Goal: Task Accomplishment & Management: Manage account settings

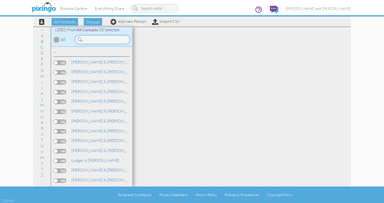
click at [112, 40] on input at bounding box center [102, 39] width 55 height 9
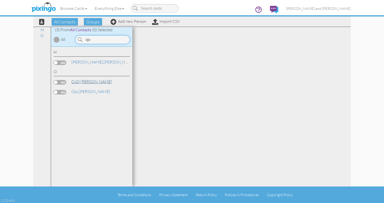
type input "ojo"
click at [84, 81] on link "[PERSON_NAME]" at bounding box center [92, 81] width 42 height 6
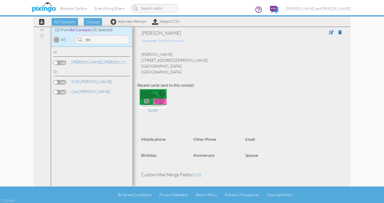
click at [338, 29] on span at bounding box center [337, 32] width 17 height 6
click at [341, 33] on span at bounding box center [340, 32] width 4 height 4
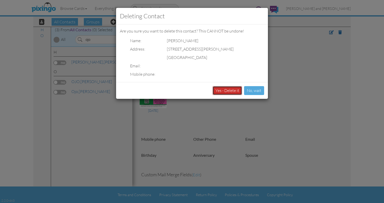
click at [220, 91] on button "Yes - Delete it" at bounding box center [227, 90] width 29 height 9
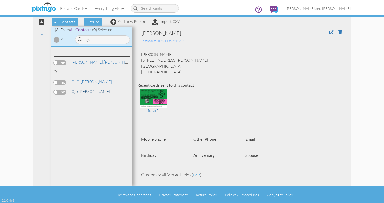
click at [78, 93] on span "Ojo," at bounding box center [74, 91] width 7 height 5
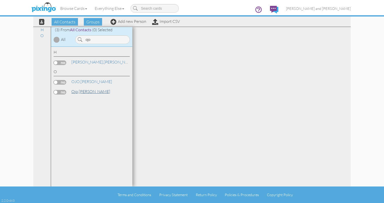
click at [79, 91] on link "[PERSON_NAME]" at bounding box center [91, 91] width 40 height 6
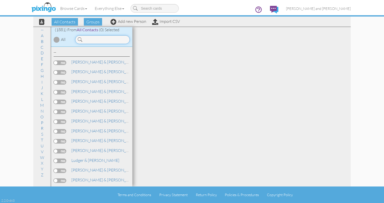
click at [114, 43] on input at bounding box center [102, 39] width 55 height 9
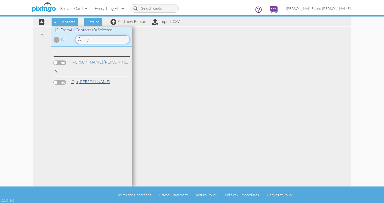
type input "ojo"
click at [87, 81] on link "[PERSON_NAME]" at bounding box center [91, 81] width 40 height 6
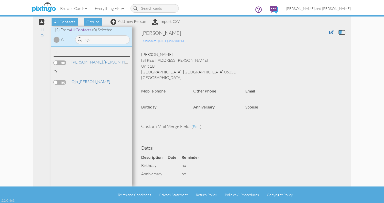
click at [340, 31] on span at bounding box center [340, 32] width 4 height 4
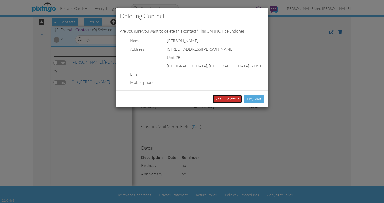
click at [221, 95] on button "Yes - Delete it" at bounding box center [227, 98] width 29 height 9
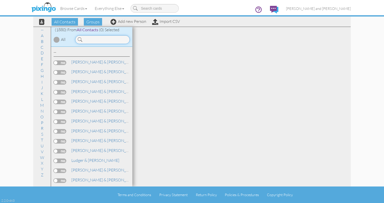
click at [100, 41] on input at bounding box center [102, 39] width 55 height 9
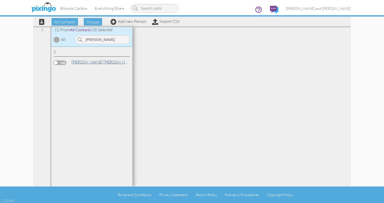
click at [86, 60] on span "[PERSON_NAME]," at bounding box center [87, 61] width 32 height 5
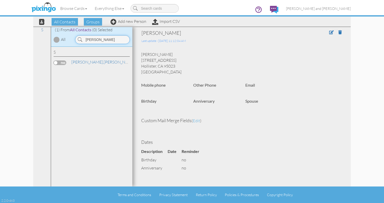
click at [115, 39] on input "sowards" at bounding box center [102, 39] width 55 height 9
type input "s"
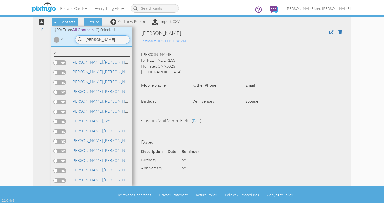
type input "smith"
click at [79, 38] on span at bounding box center [80, 39] width 5 height 9
click at [100, 42] on input "smith" at bounding box center [102, 39] width 55 height 9
click at [88, 91] on link "Smith, Bernard" at bounding box center [103, 91] width 65 height 6
